Goal: Communication & Community: Answer question/provide support

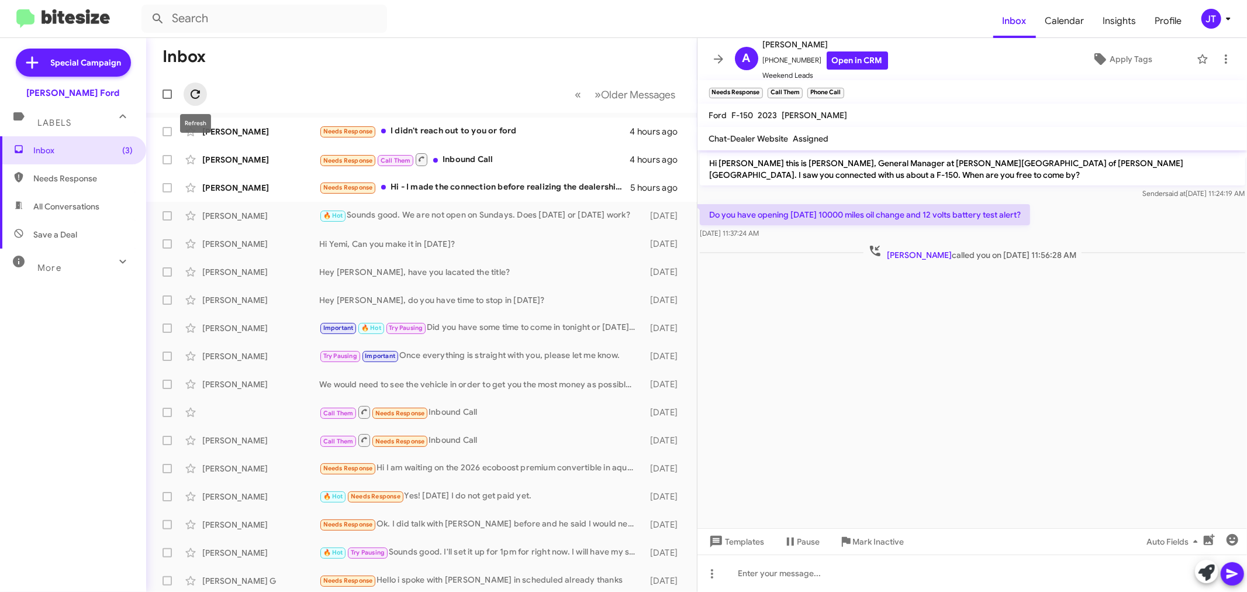
click at [191, 85] on button at bounding box center [195, 93] width 23 height 23
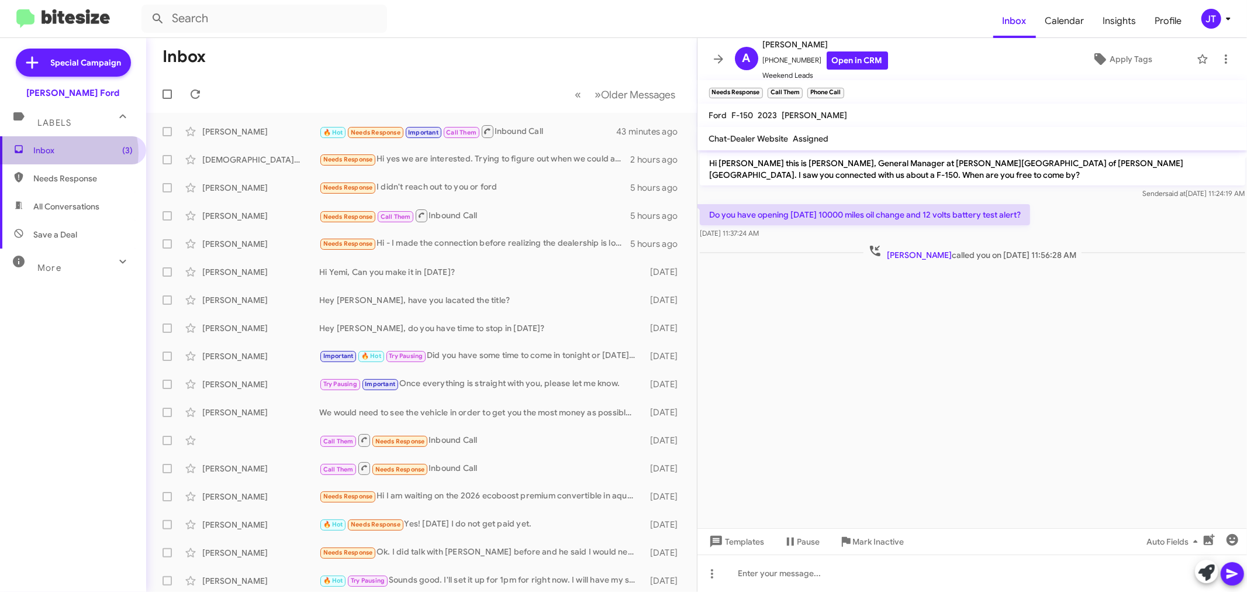
click at [60, 153] on span "Inbox (3)" at bounding box center [82, 150] width 99 height 12
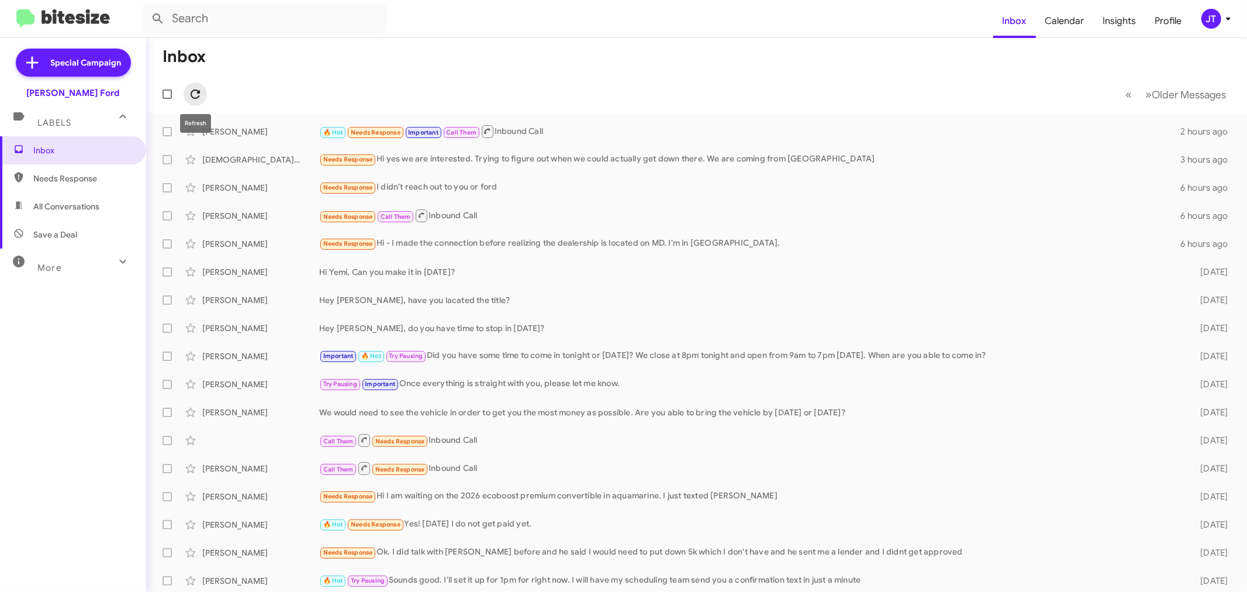
click at [191, 90] on icon at bounding box center [195, 94] width 14 height 14
